Goal: Information Seeking & Learning: Learn about a topic

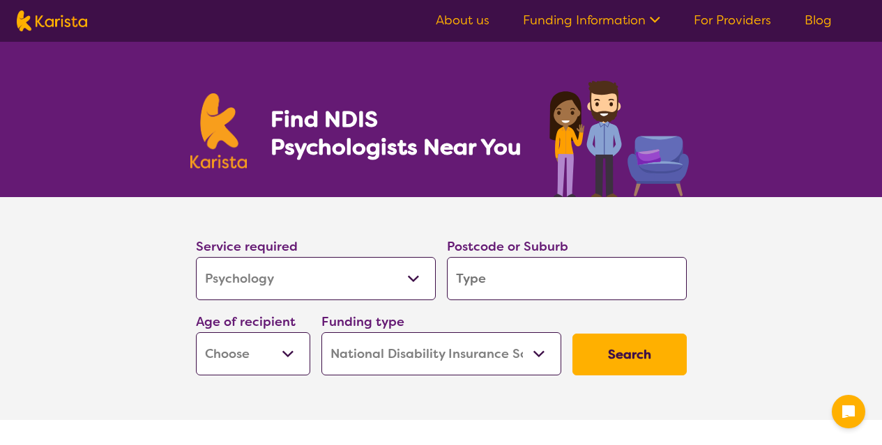
select select "Psychology"
select select "NDIS"
select select "Psychology"
select select "NDIS"
click at [484, 288] on input "search" at bounding box center [567, 278] width 240 height 43
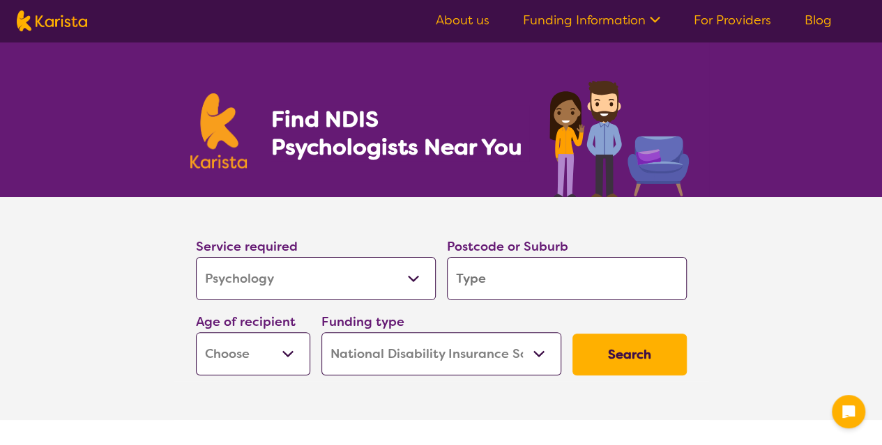
type input "l"
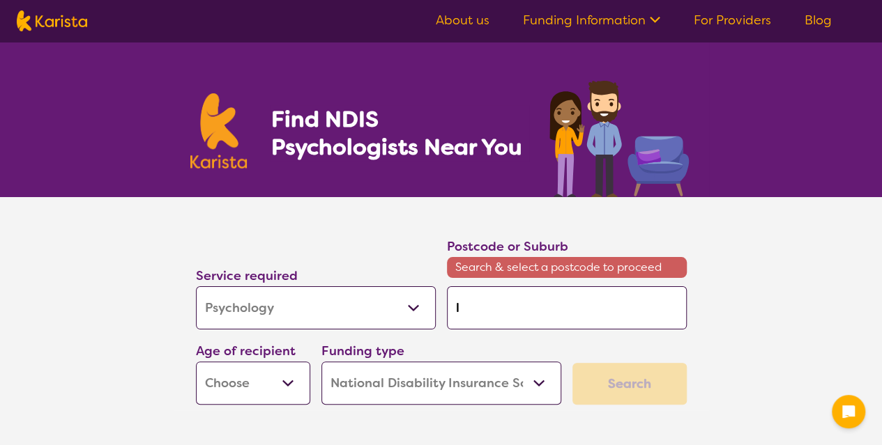
type input "li"
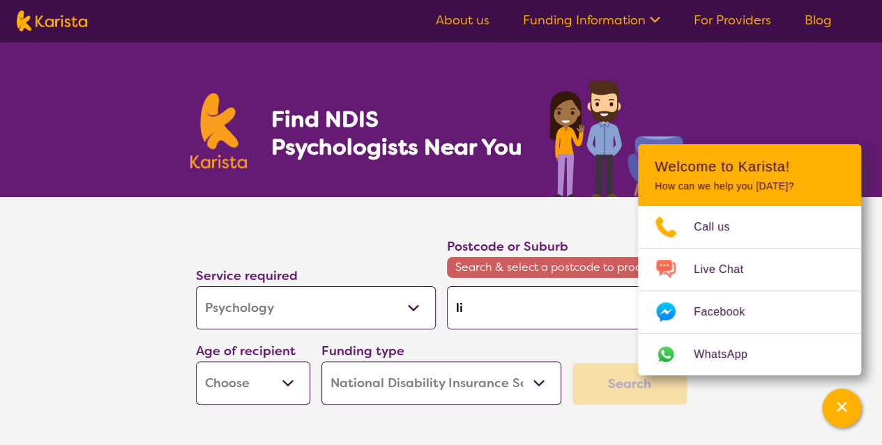
type input "lil"
type input "lily"
type input "lilyi"
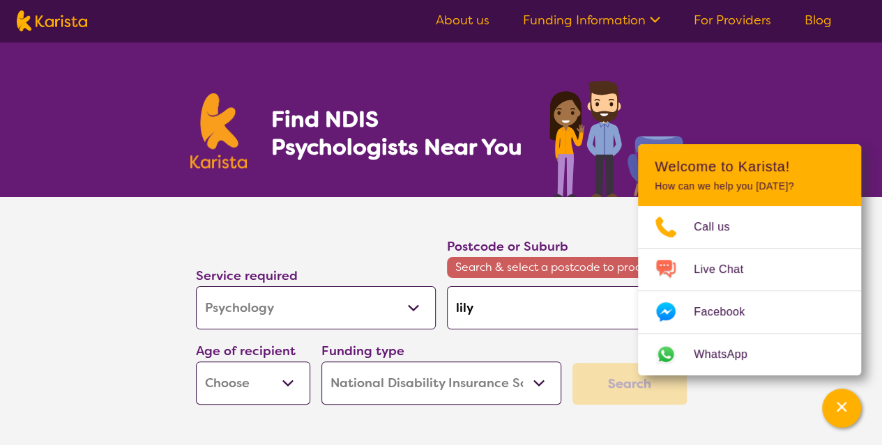
type input "lilyi"
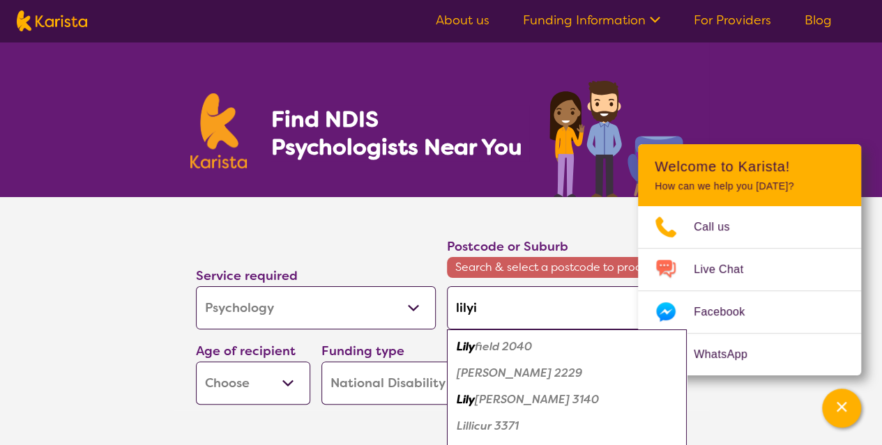
type input "lily"
type input "lilyf"
type input "[PERSON_NAME]"
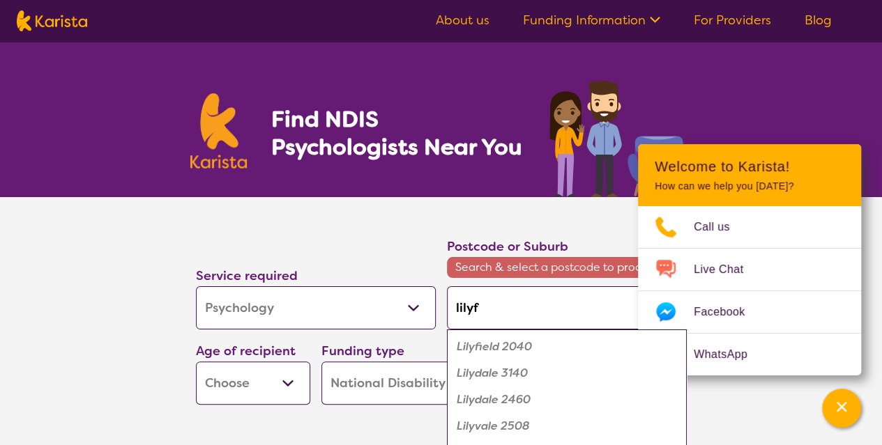
type input "[PERSON_NAME]"
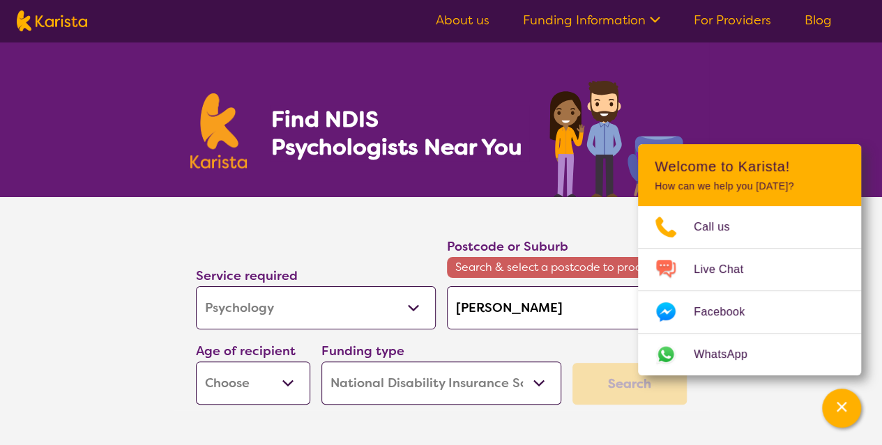
type input "lilyfie"
type input "lilyfiel"
type input "lilyfield"
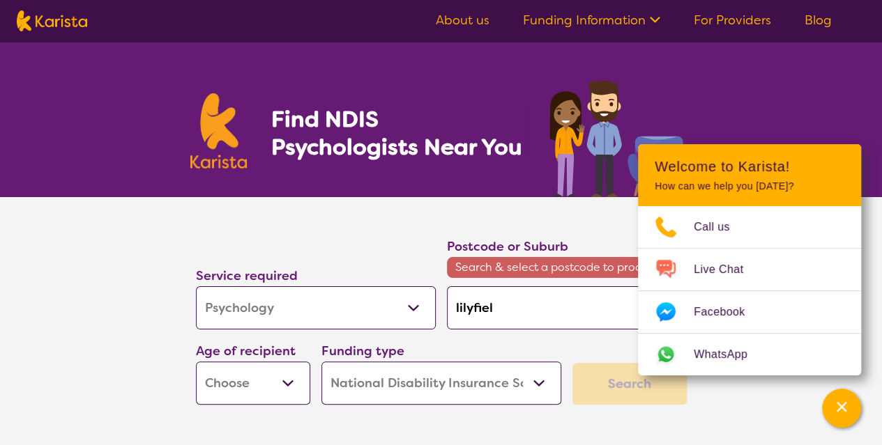
type input "lilyfield"
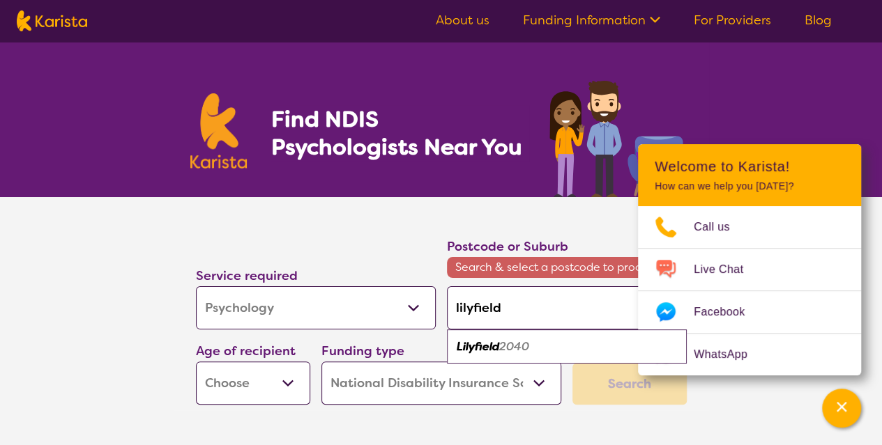
click at [493, 342] on em "Lilyfield" at bounding box center [477, 346] width 43 height 15
type input "2040"
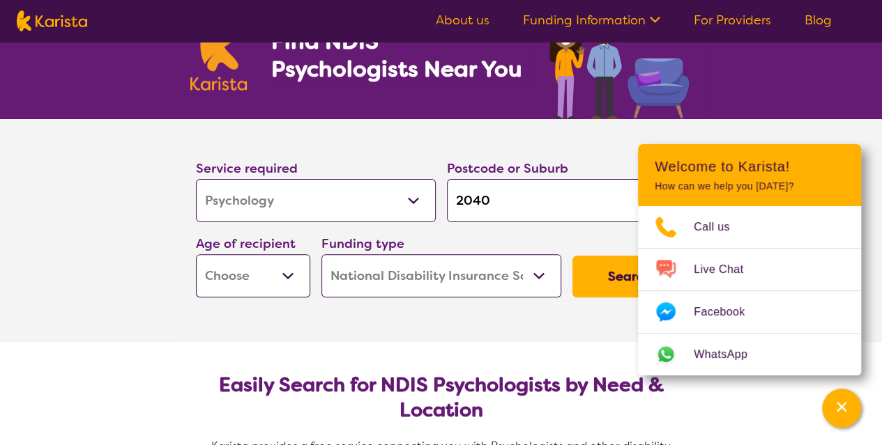
scroll to position [79, 0]
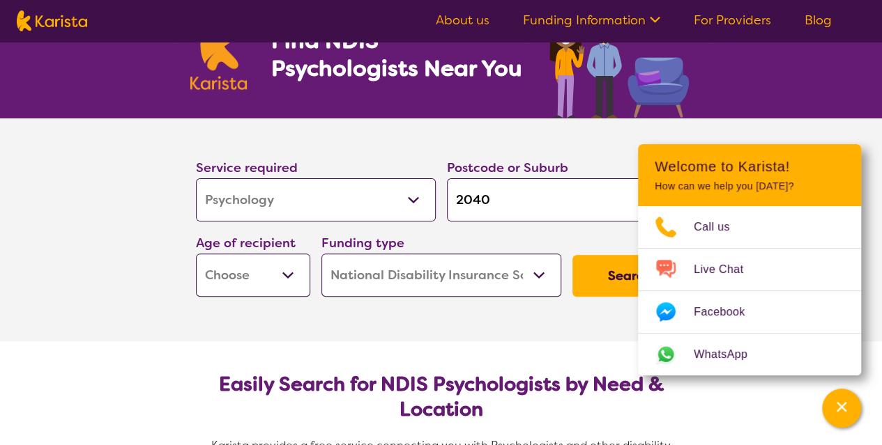
click at [287, 274] on select "Early Childhood - 0 to 9 Child - 10 to 11 Adolescent - 12 to 17 Adult - 18 to 6…" at bounding box center [253, 275] width 114 height 43
select select "AD"
click at [196, 254] on select "Early Childhood - 0 to 9 Child - 10 to 11 Adolescent - 12 to 17 Adult - 18 to 6…" at bounding box center [253, 275] width 114 height 43
select select "AD"
click at [379, 291] on select "Home Care Package (HCP) National Disability Insurance Scheme (NDIS) I don't know" at bounding box center [441, 275] width 240 height 43
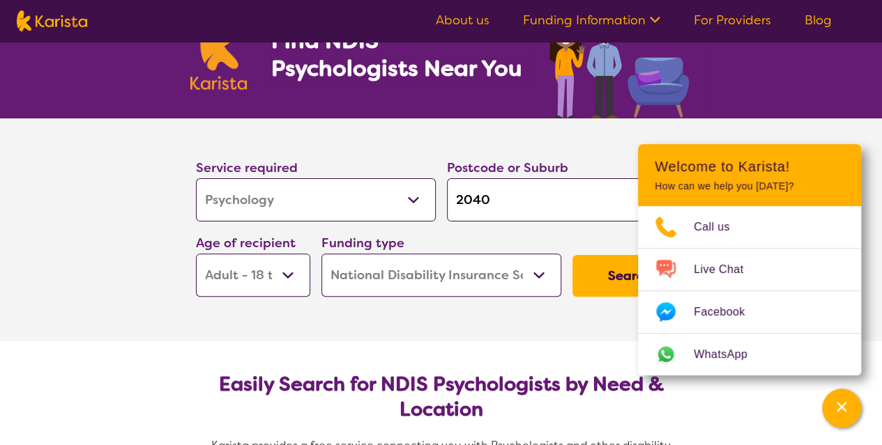
click at [381, 282] on select "Home Care Package (HCP) National Disability Insurance Scheme (NDIS) I don't know" at bounding box center [441, 275] width 240 height 43
click at [583, 266] on button "Search" at bounding box center [629, 276] width 114 height 42
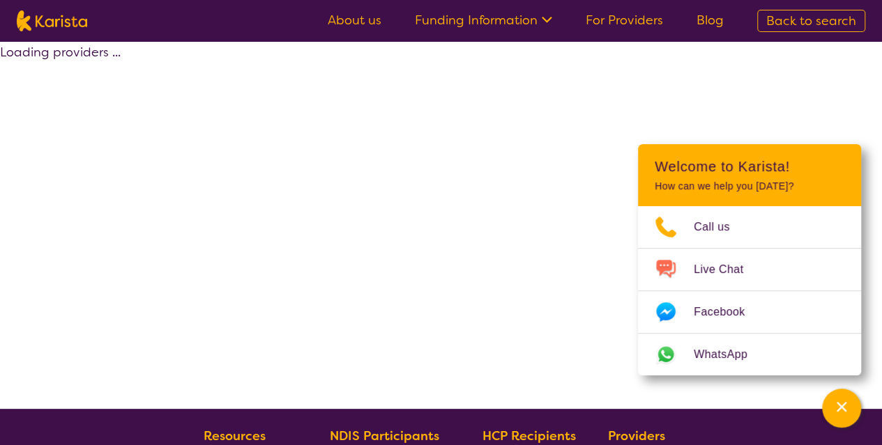
select select "by_score"
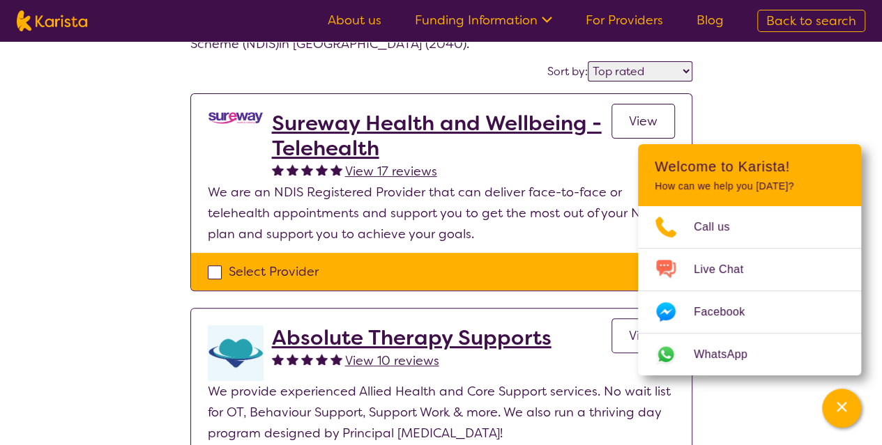
scroll to position [105, 0]
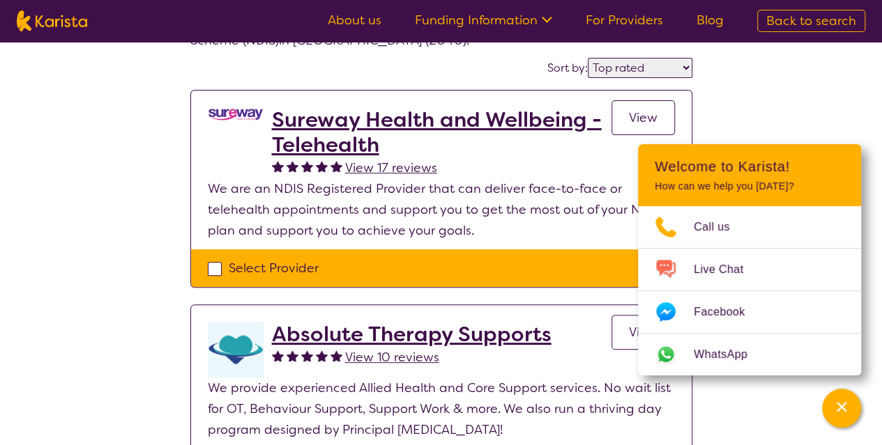
click at [833, 404] on div "Channel Menu" at bounding box center [841, 408] width 28 height 31
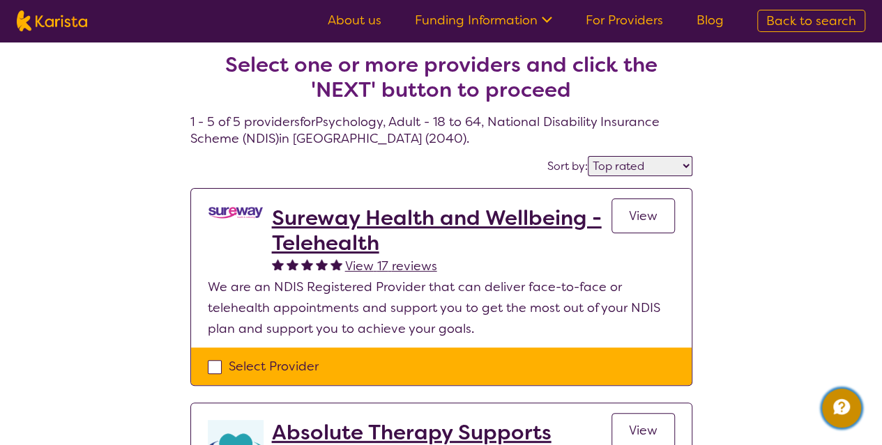
scroll to position [0, 0]
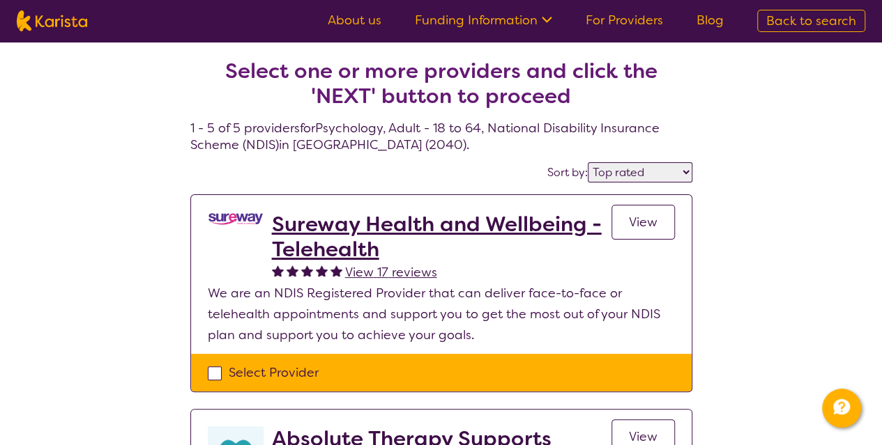
click at [341, 221] on h2 "Sureway Health and Wellbeing - Telehealth" at bounding box center [441, 237] width 339 height 50
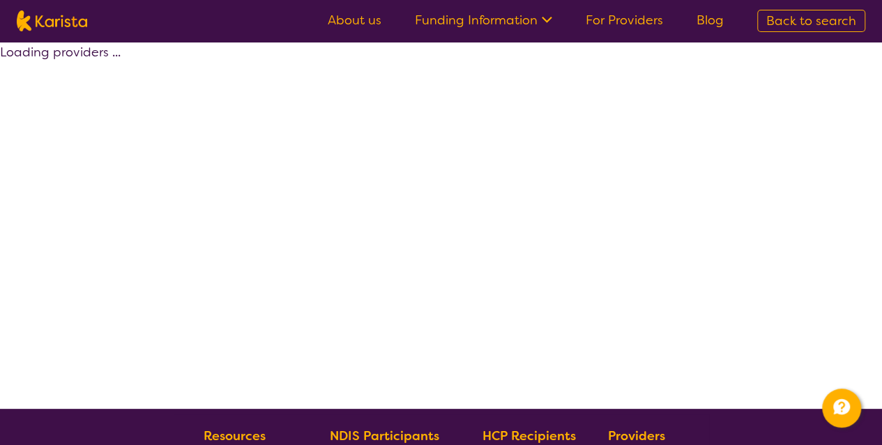
select select "by_score"
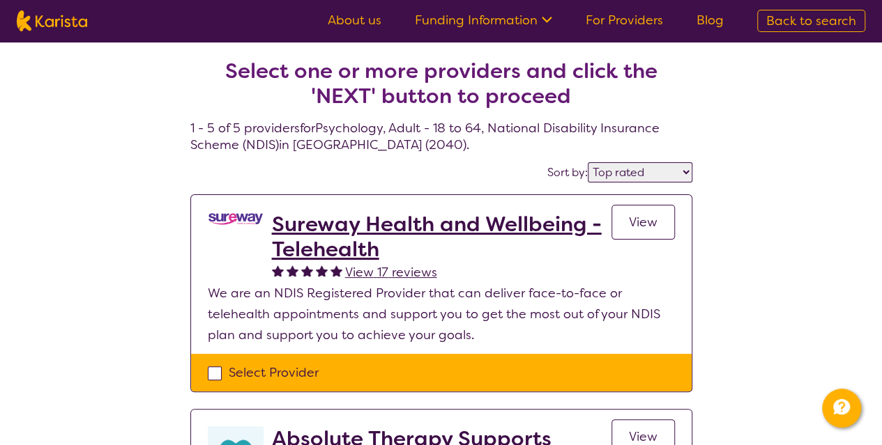
click at [608, 172] on select "Highly reviewed Top rated" at bounding box center [639, 172] width 105 height 20
select select "Psychology"
select select "AD"
select select "NDIS"
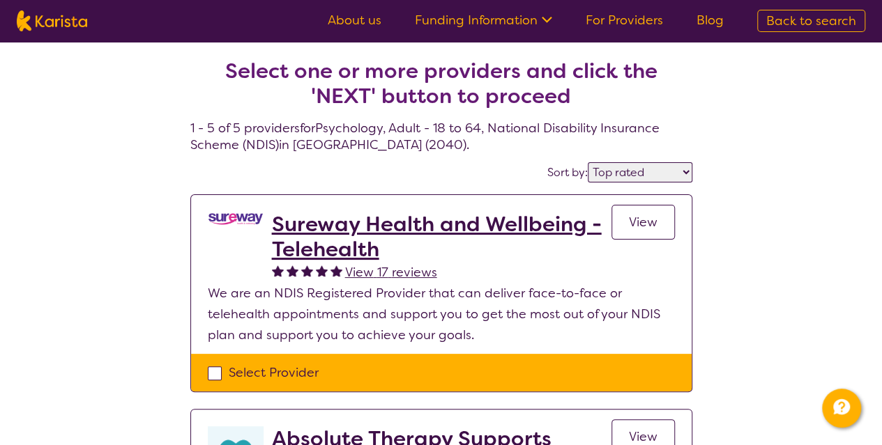
select select "Psychology"
select select "AD"
select select "NDIS"
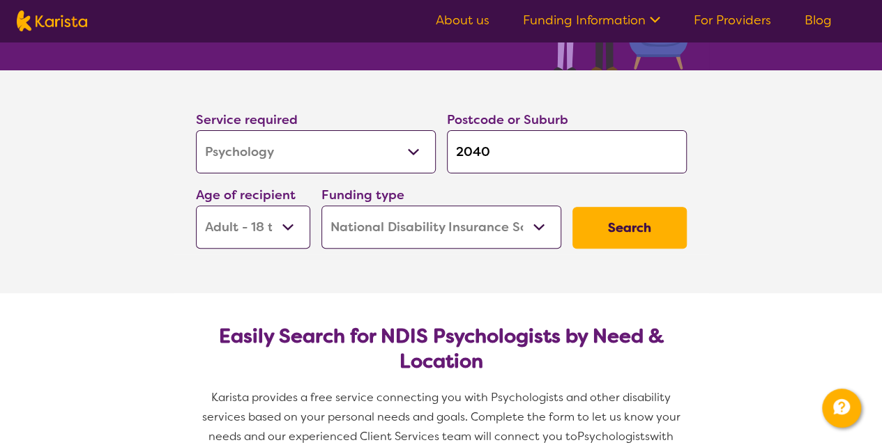
scroll to position [126, 0]
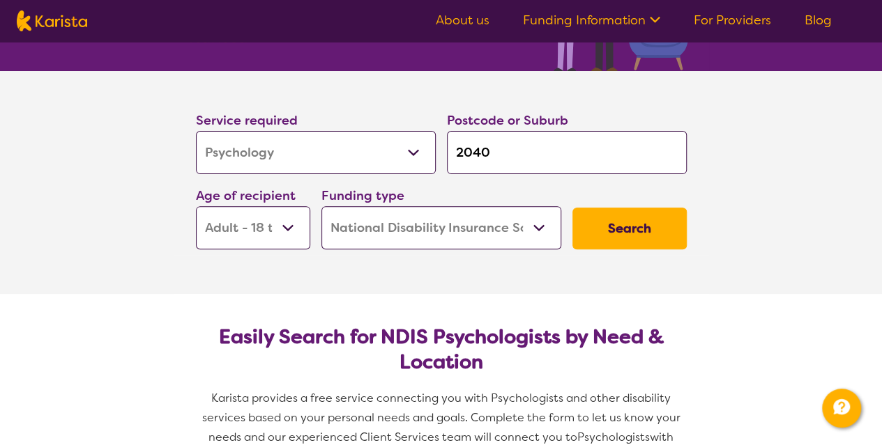
click at [378, 141] on select "Allied Health Assistant Assessment ([MEDICAL_DATA] or [MEDICAL_DATA]) Behaviour…" at bounding box center [316, 152] width 240 height 43
click at [561, 300] on section "Easily Search for NDIS Psychologists by Need & Location Karista provides a free…" at bounding box center [441, 391] width 535 height 194
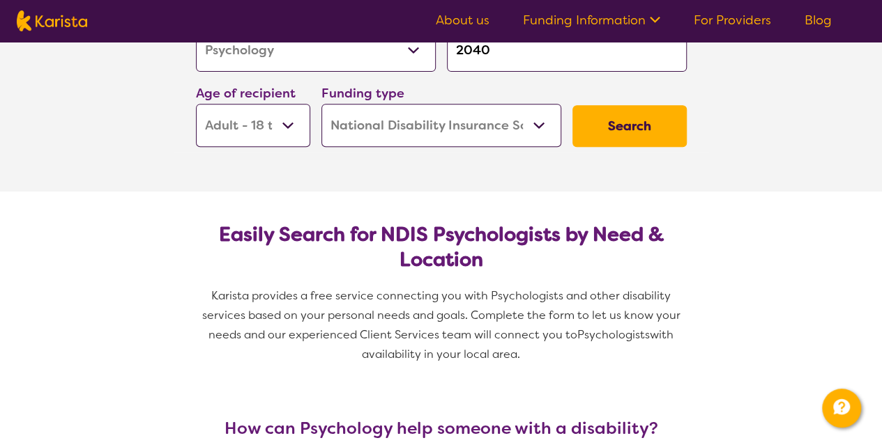
scroll to position [93, 0]
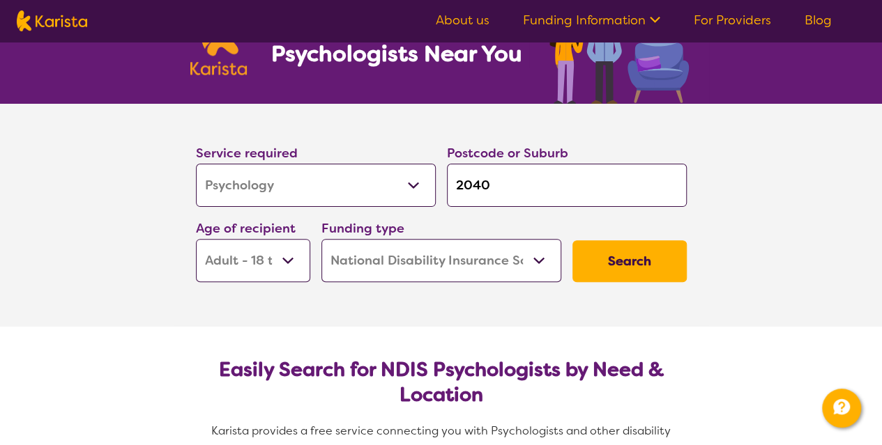
click at [617, 265] on button "Search" at bounding box center [629, 261] width 114 height 42
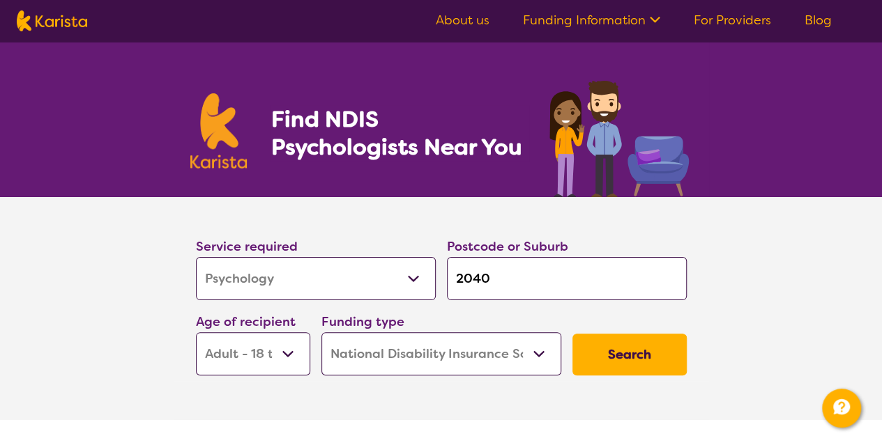
select select "by_score"
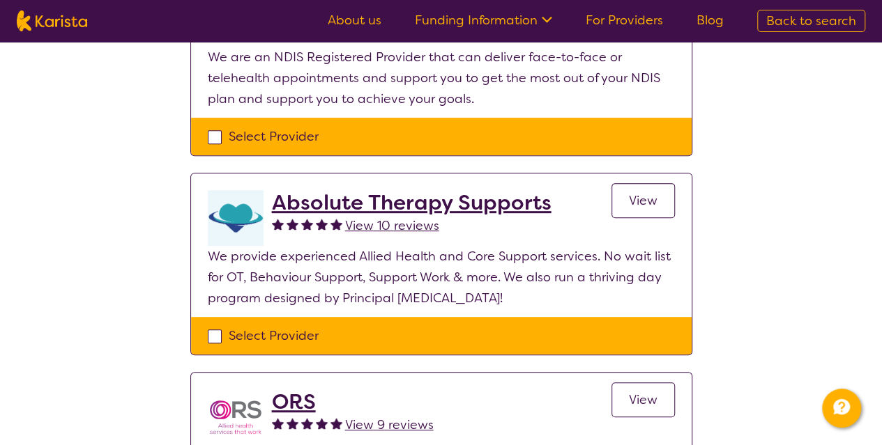
scroll to position [252, 0]
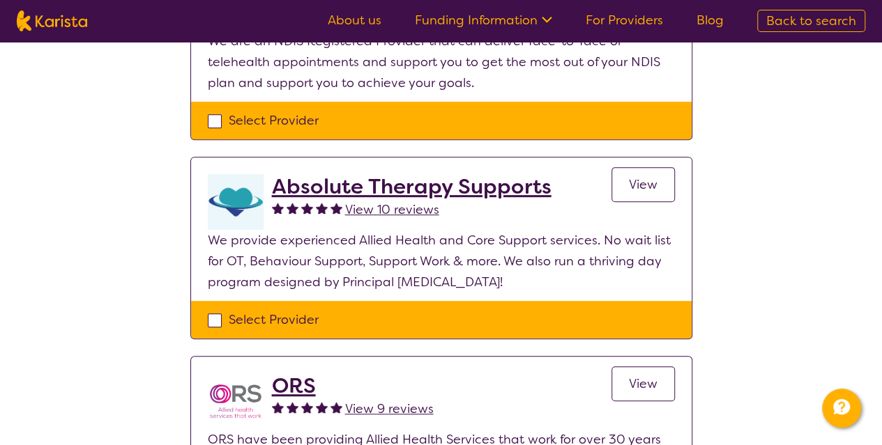
click at [221, 263] on p "We provide experienced Allied Health and Core Support services. No wait list fo…" at bounding box center [441, 261] width 467 height 63
click at [306, 186] on h2 "Absolute Therapy Supports" at bounding box center [411, 186] width 279 height 25
